Goal: Information Seeking & Learning: Learn about a topic

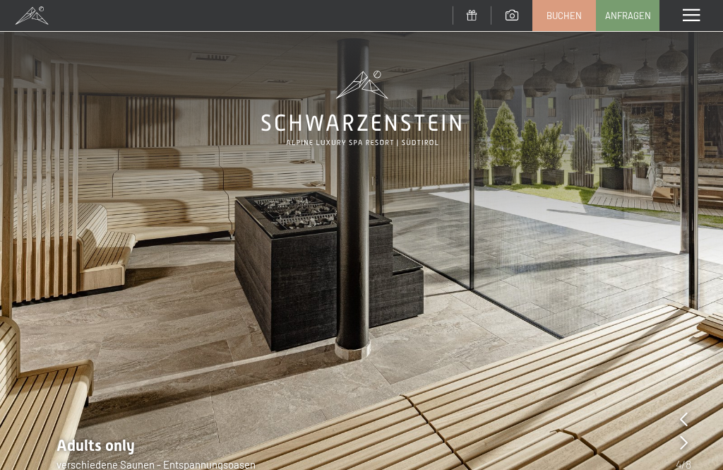
click at [684, 8] on div "Menü" at bounding box center [691, 15] width 64 height 31
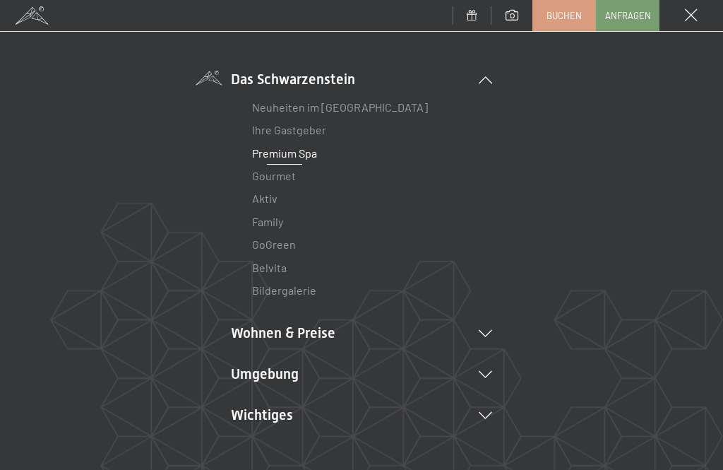
scroll to position [88, 0]
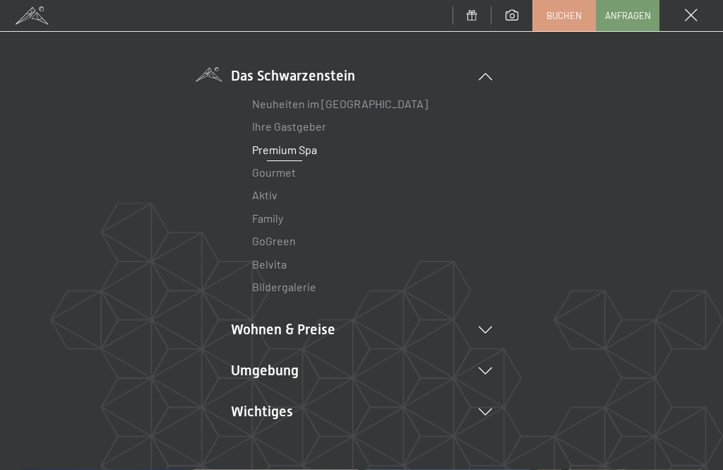
click at [270, 329] on li "Wohnen & Preise Inklusivleistungen Zimmer & Preise Liste Angebote Liste Familie…" at bounding box center [361, 329] width 261 height 20
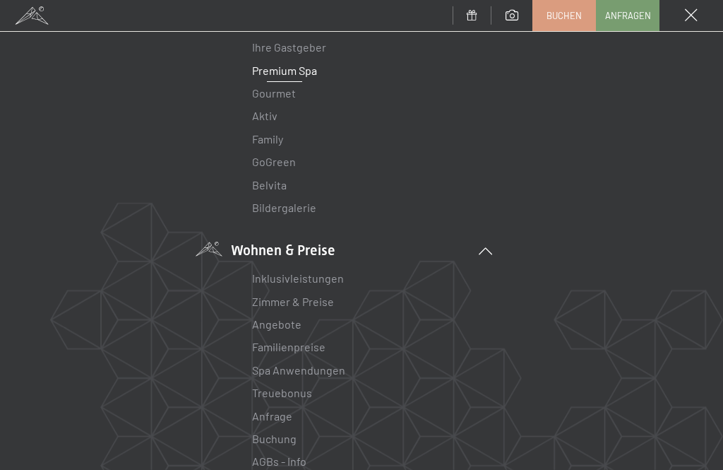
scroll to position [166, 0]
click at [275, 299] on link "Zimmer & Preise" at bounding box center [293, 302] width 82 height 13
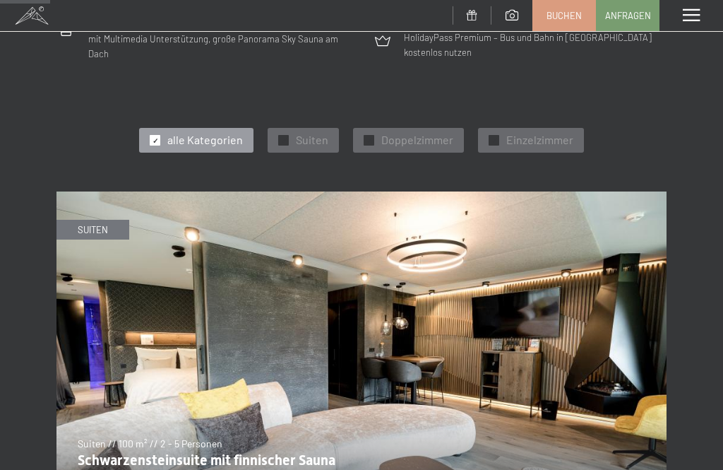
scroll to position [456, 0]
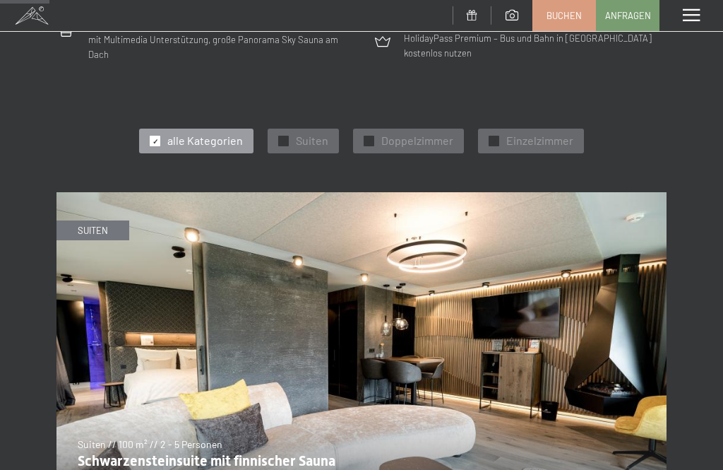
click at [430, 133] on span "Doppelzimmer" at bounding box center [417, 141] width 72 height 16
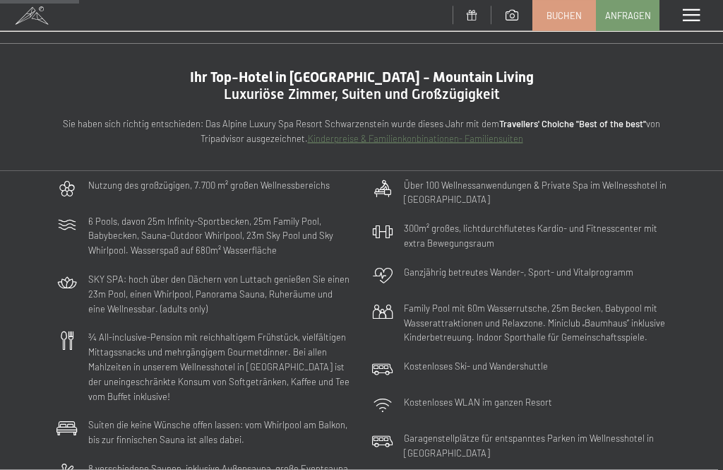
scroll to position [0, 0]
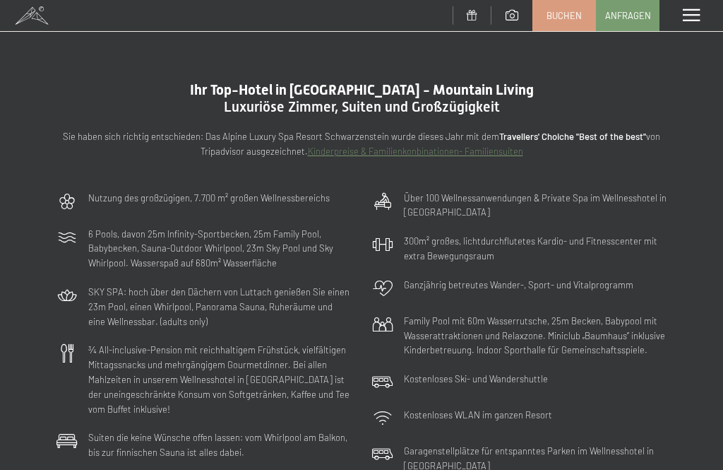
click at [695, 17] on span at bounding box center [691, 15] width 17 height 13
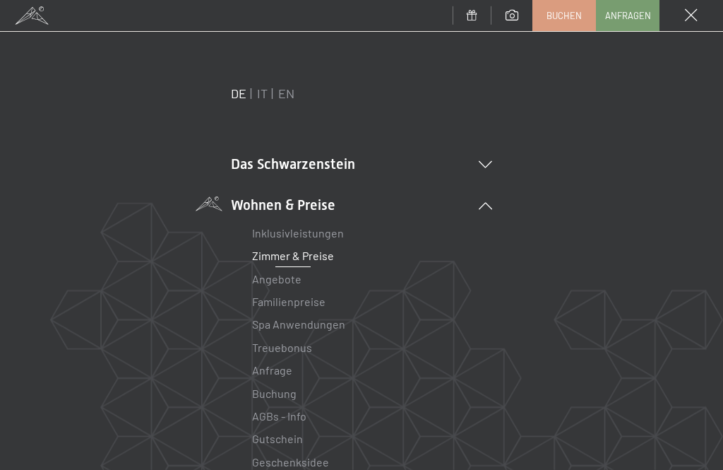
click at [251, 158] on li "Das Schwarzenstein Neuheiten im Schwarzenstein Ihre Gastgeber Premium Spa Gourm…" at bounding box center [361, 164] width 261 height 20
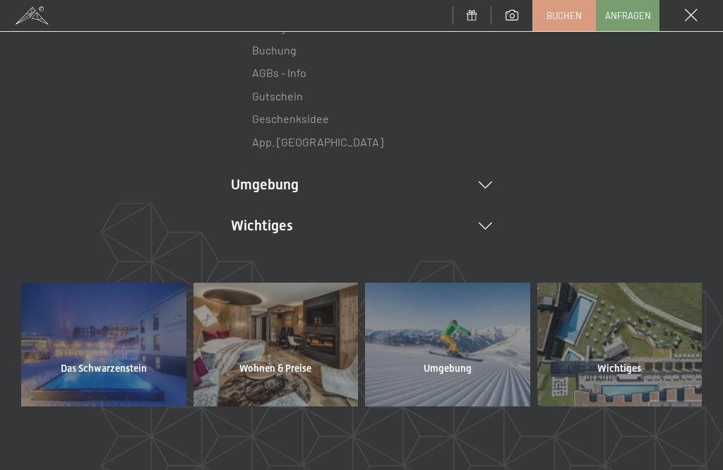
scroll to position [551, 0]
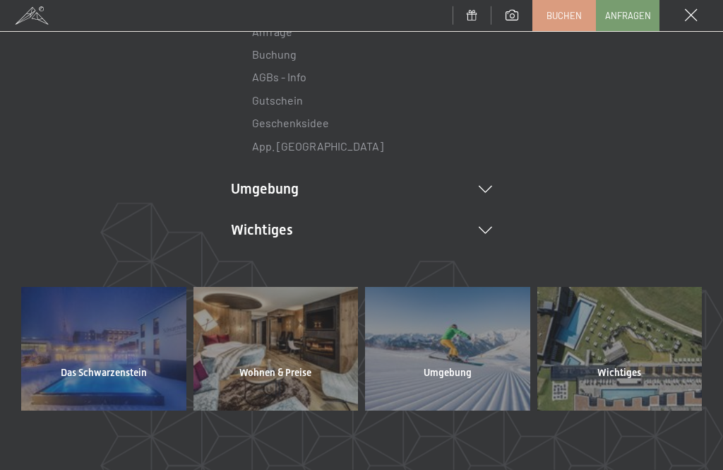
click at [490, 186] on icon at bounding box center [485, 189] width 13 height 7
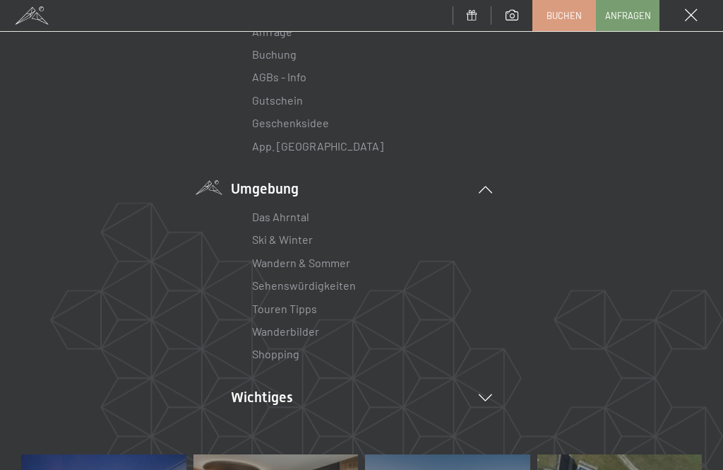
click at [261, 210] on link "Das Ahrntal" at bounding box center [280, 216] width 57 height 13
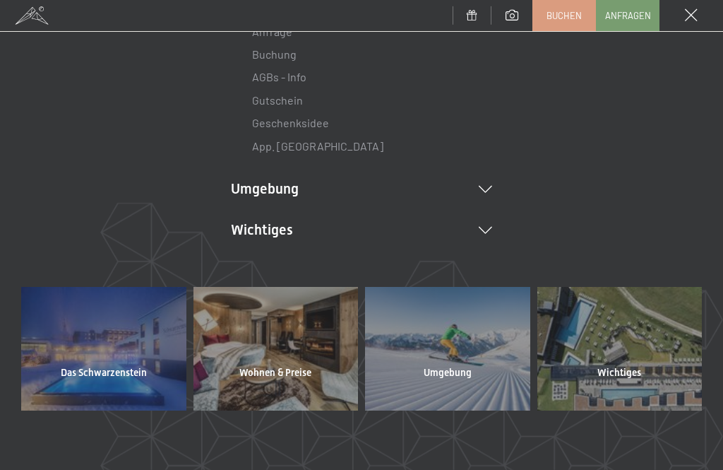
scroll to position [383, 0]
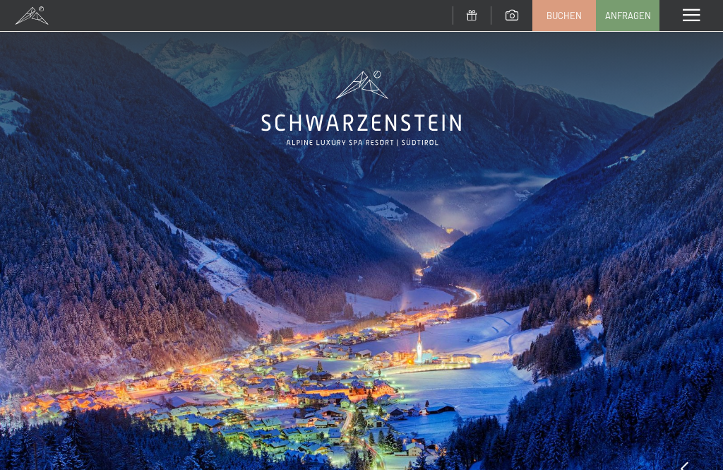
click at [702, 14] on div "Menü" at bounding box center [691, 15] width 64 height 31
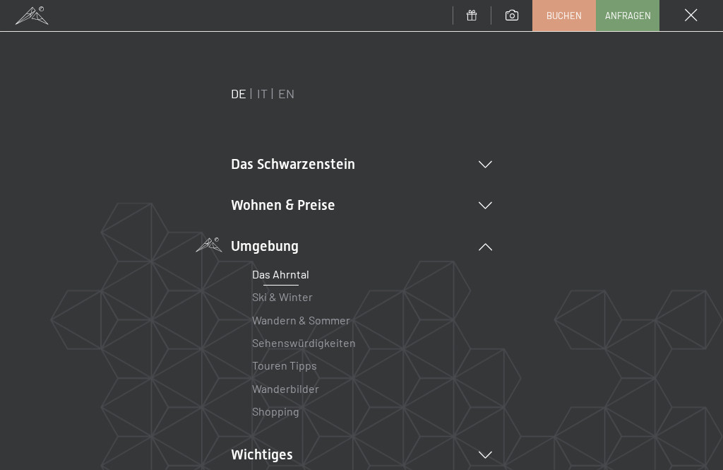
click at [695, 20] on span at bounding box center [691, 15] width 13 height 13
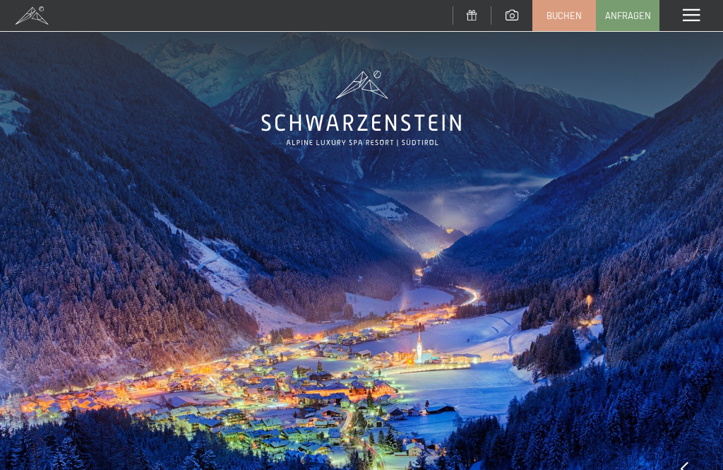
click at [695, 18] on span at bounding box center [691, 15] width 17 height 13
